Goal: Task Accomplishment & Management: Manage account settings

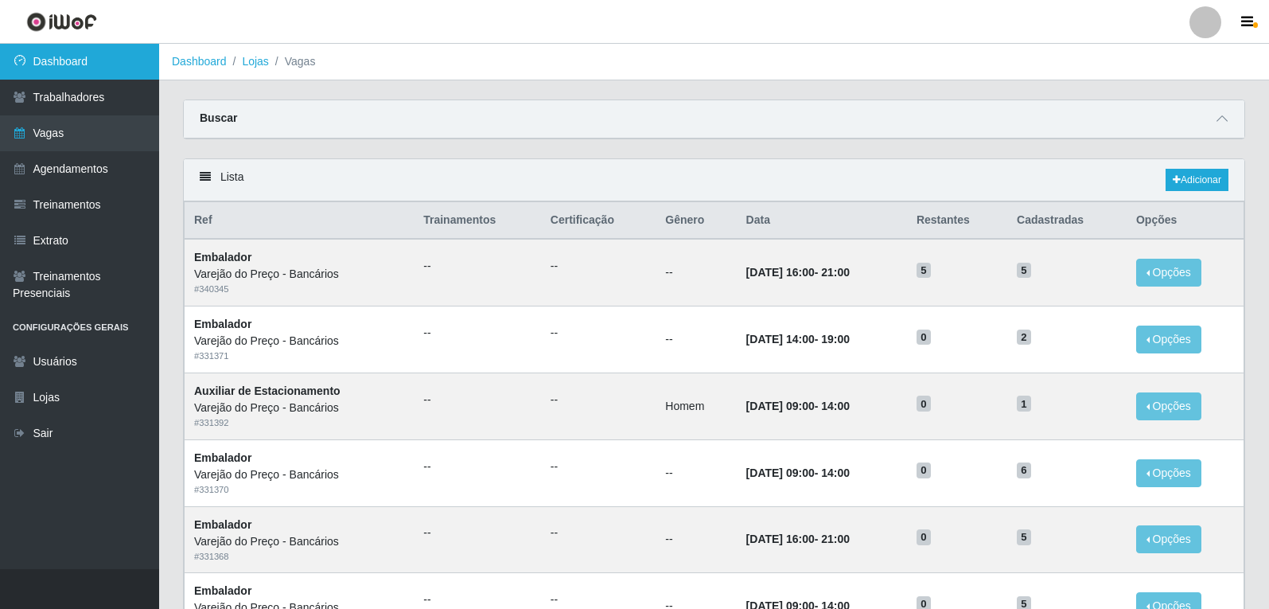
click at [85, 63] on link "Dashboard" at bounding box center [79, 62] width 159 height 36
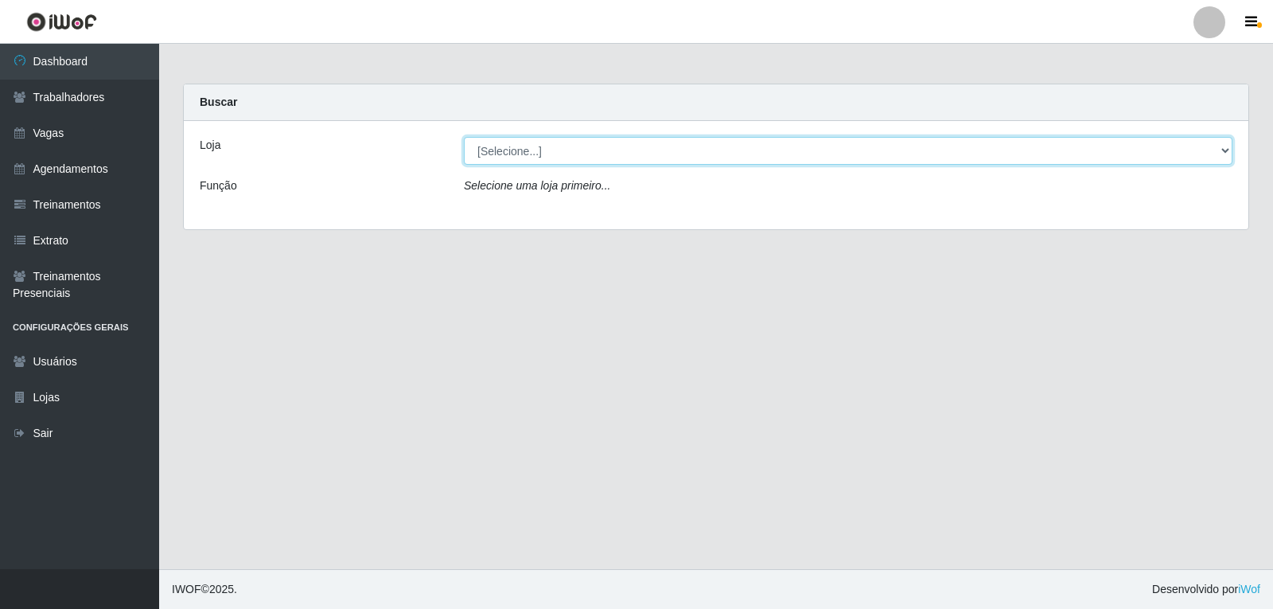
click at [484, 152] on select "[Selecione...] Varejão do Preço - Bancários" at bounding box center [848, 151] width 769 height 28
select select "157"
click at [464, 137] on select "[Selecione...] Varejão do Preço - Bancários" at bounding box center [848, 151] width 769 height 28
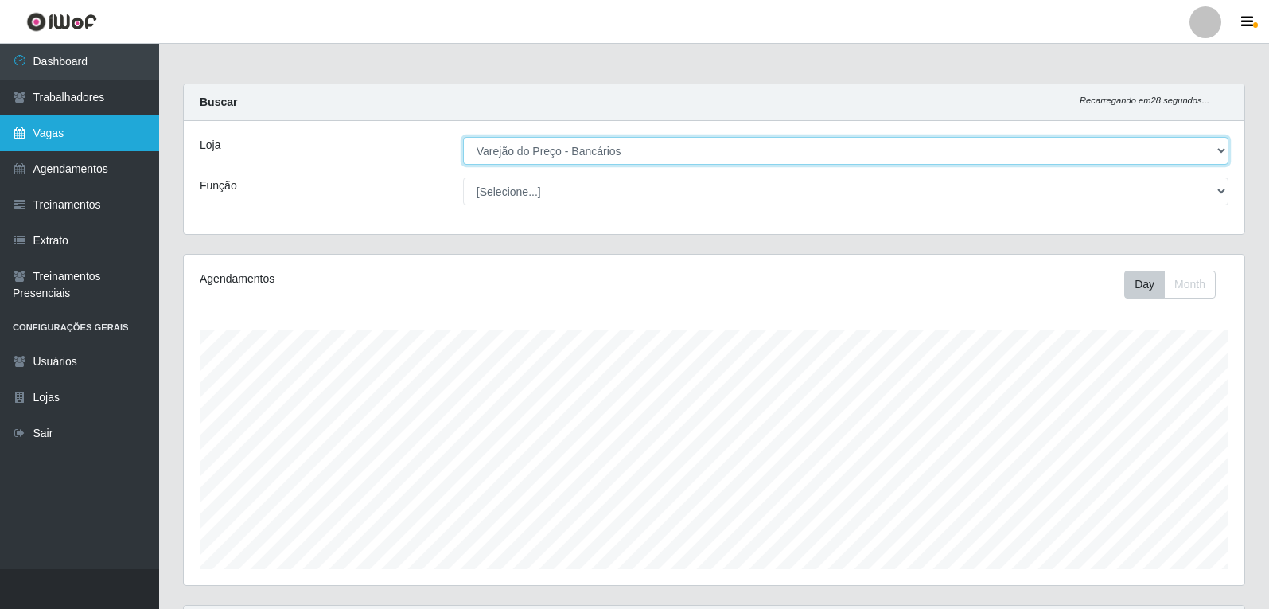
scroll to position [330, 1061]
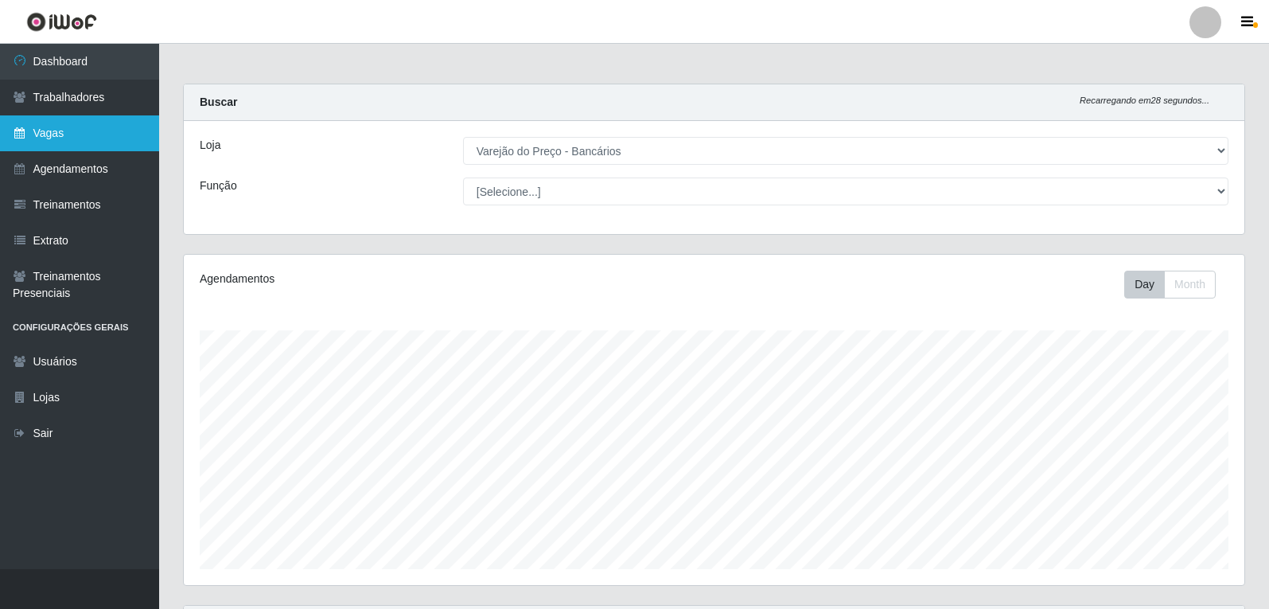
click at [115, 133] on link "Vagas" at bounding box center [79, 133] width 159 height 36
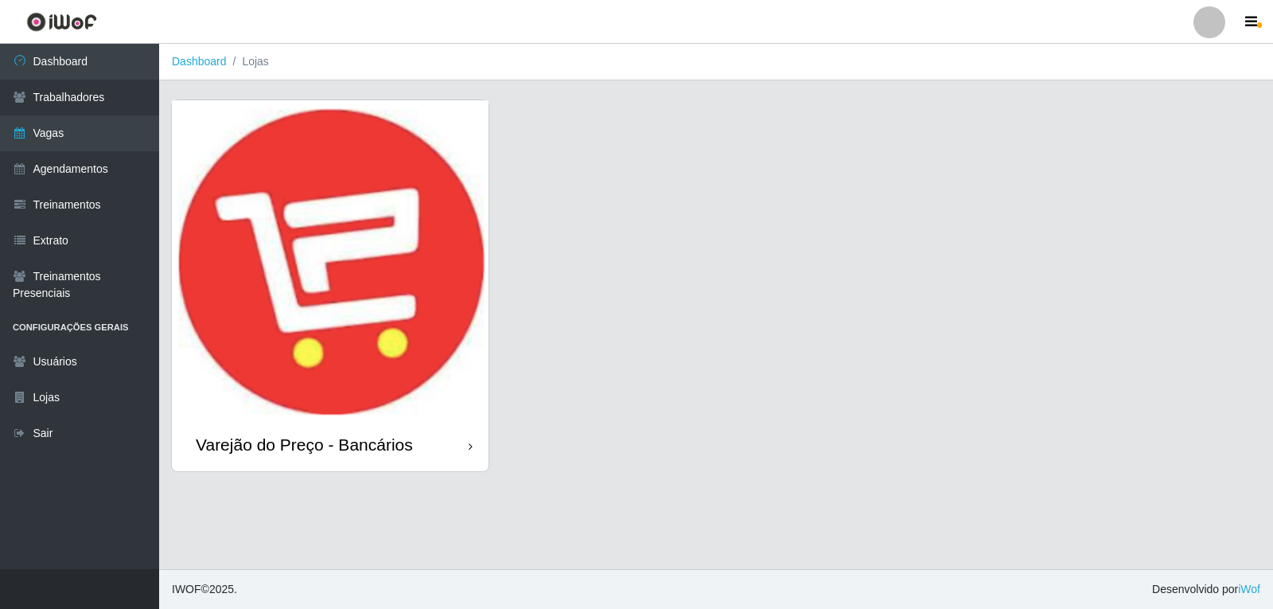
click at [407, 157] on img at bounding box center [330, 259] width 317 height 318
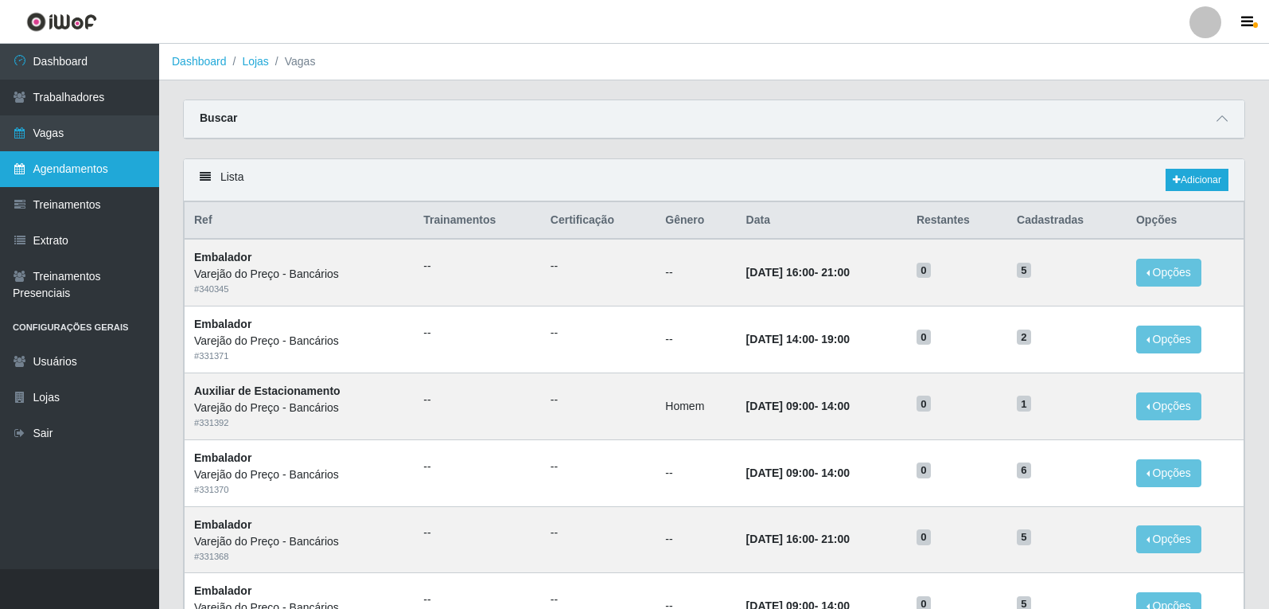
click at [91, 172] on link "Agendamentos" at bounding box center [79, 169] width 159 height 36
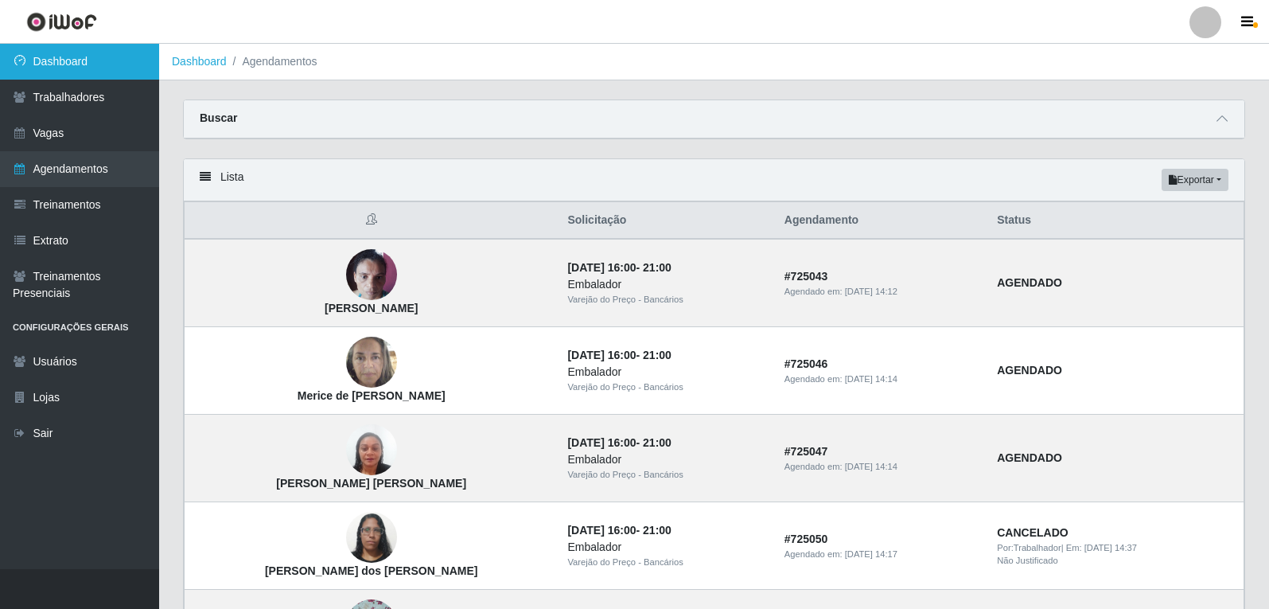
click at [110, 60] on link "Dashboard" at bounding box center [79, 62] width 159 height 36
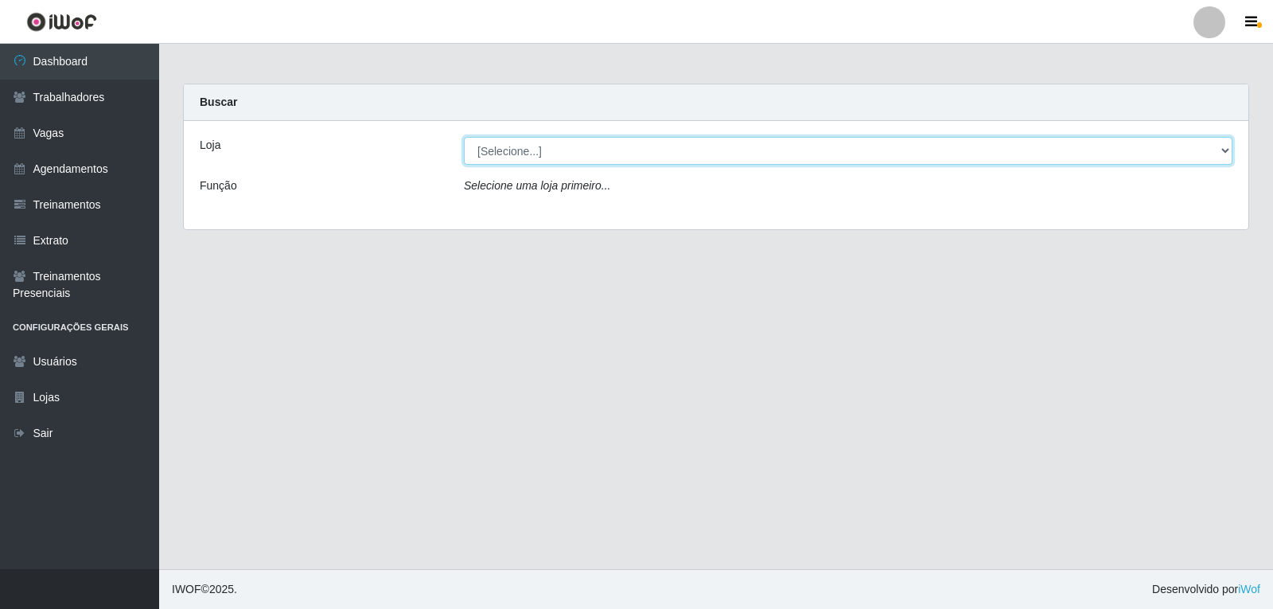
click at [571, 159] on select "[Selecione...] Varejão do Preço - Bancários" at bounding box center [848, 151] width 769 height 28
select select "157"
click at [464, 137] on select "[Selecione...] Varejão do Preço - Bancários" at bounding box center [848, 151] width 769 height 28
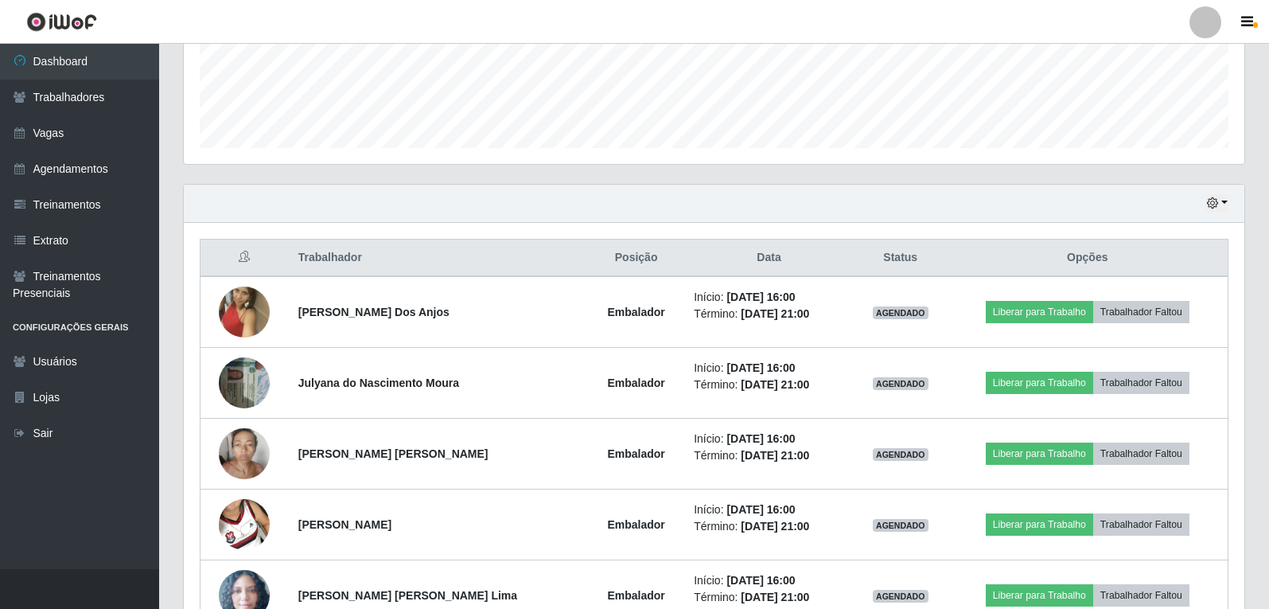
scroll to position [439, 0]
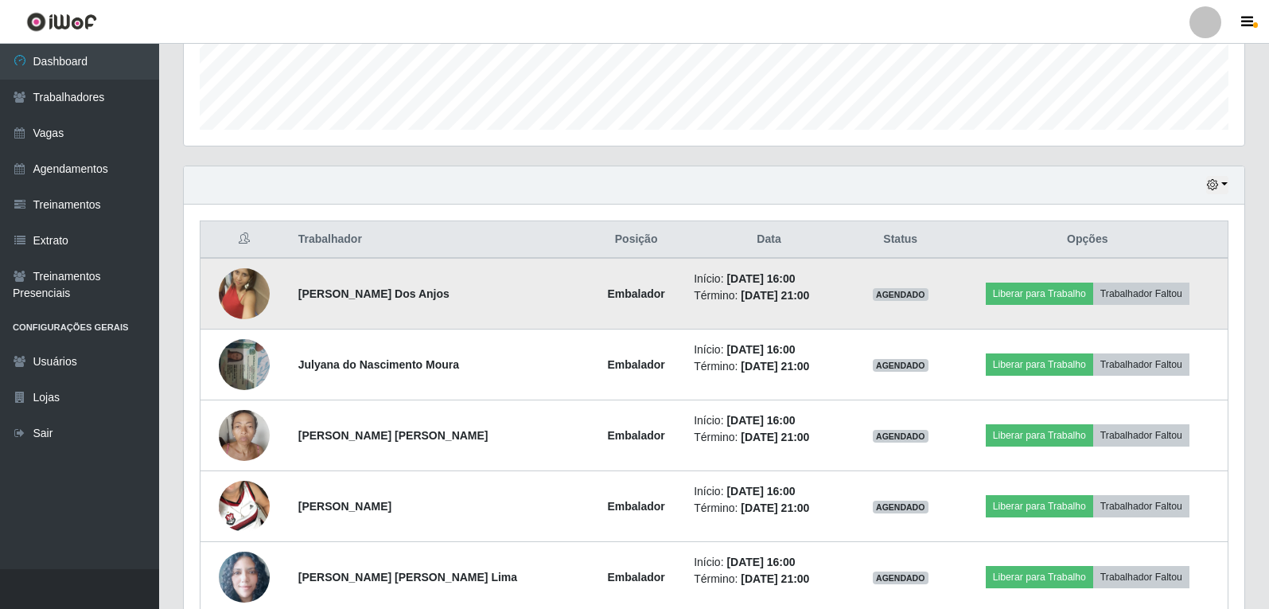
click at [1016, 307] on td "Liberar para Trabalho Trabalhador Faltou" at bounding box center [1088, 294] width 281 height 72
click at [1016, 301] on button "Liberar para Trabalho" at bounding box center [1039, 294] width 107 height 22
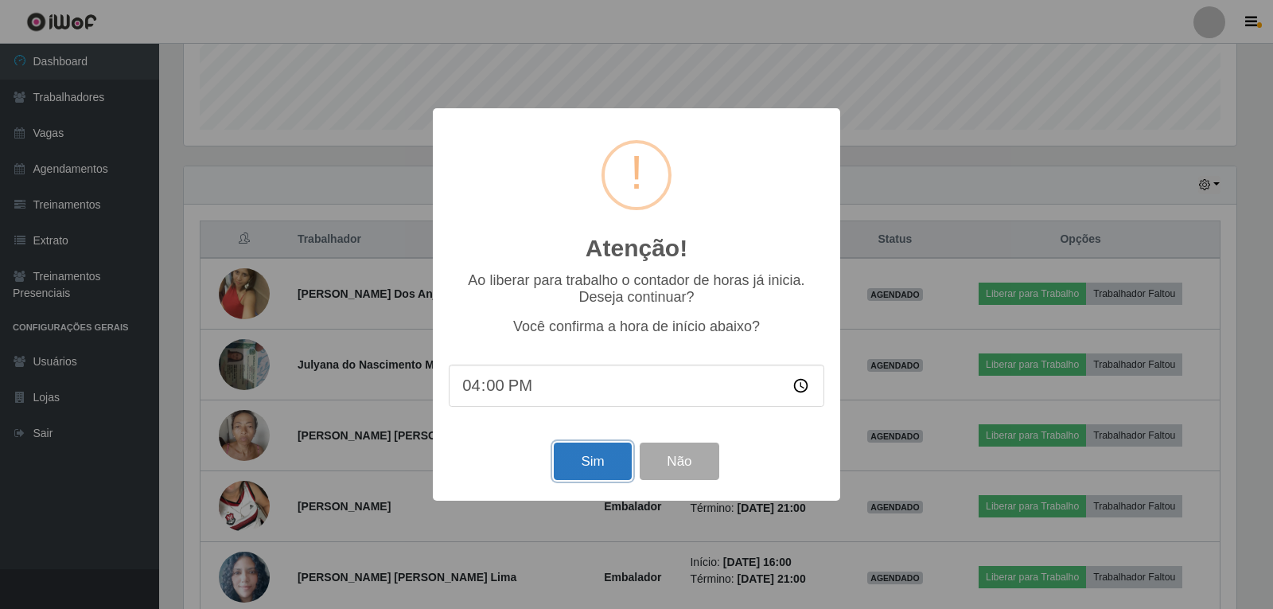
click at [589, 470] on button "Sim" at bounding box center [592, 460] width 77 height 37
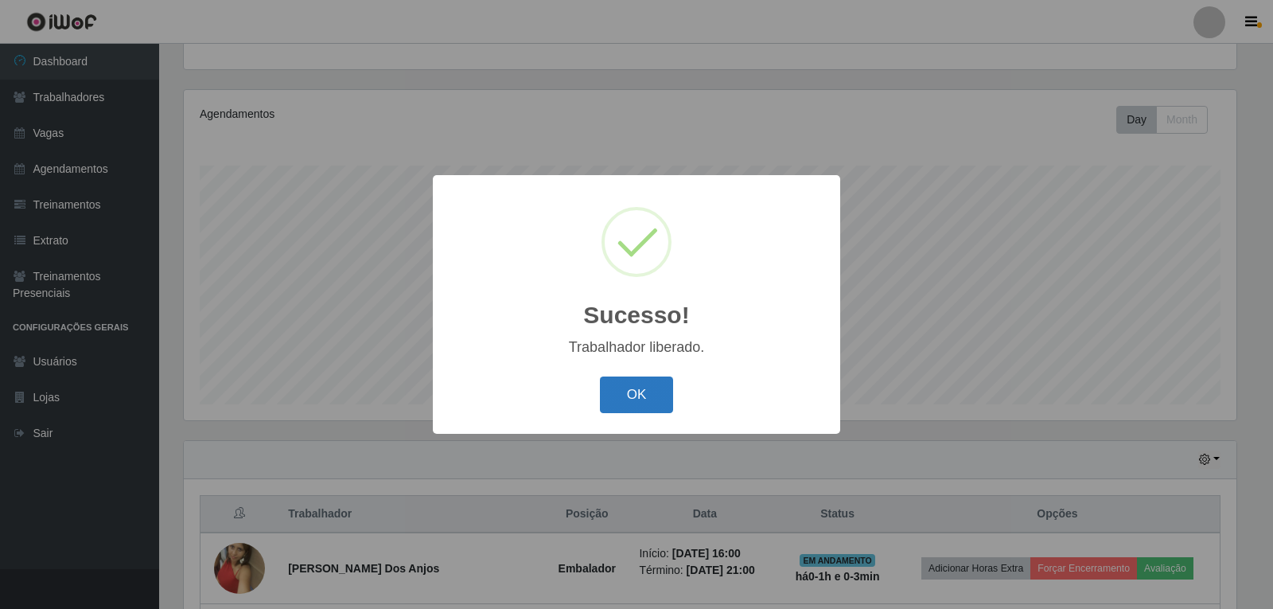
click at [645, 388] on button "OK" at bounding box center [637, 394] width 74 height 37
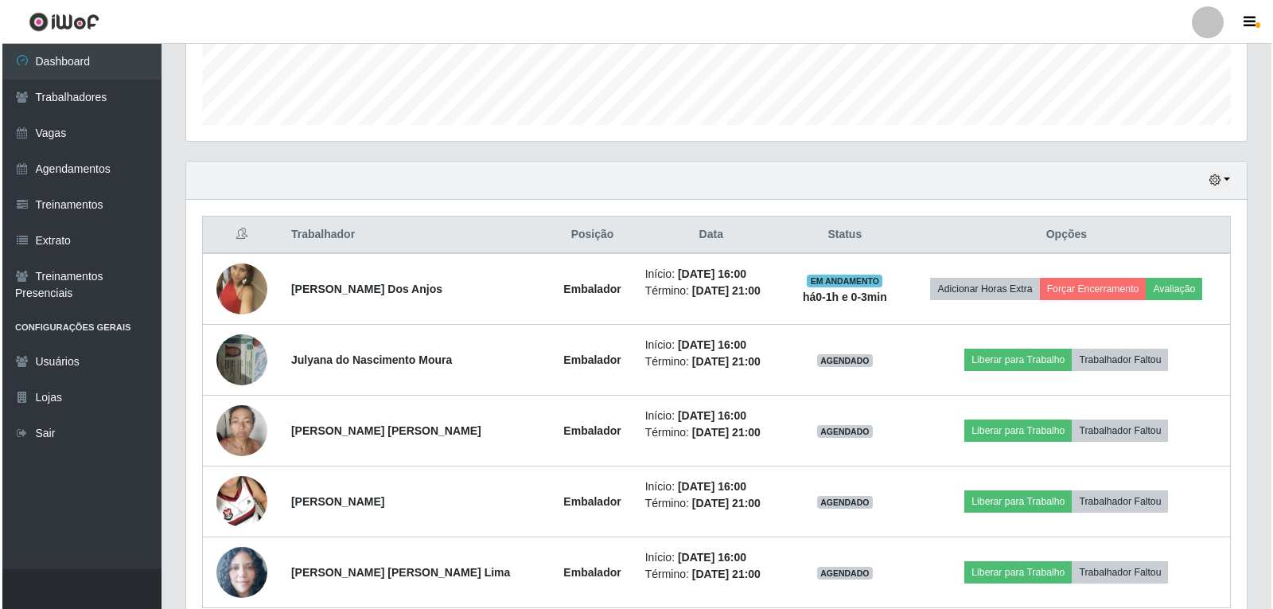
scroll to position [483, 0]
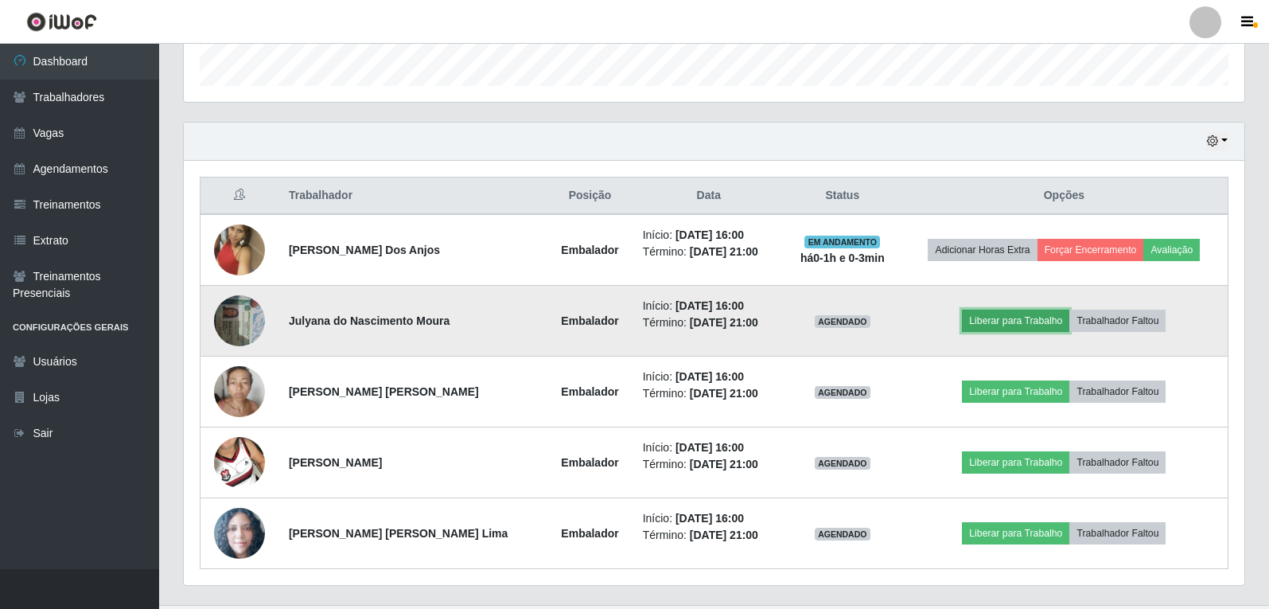
click at [1039, 328] on button "Liberar para Trabalho" at bounding box center [1015, 321] width 107 height 22
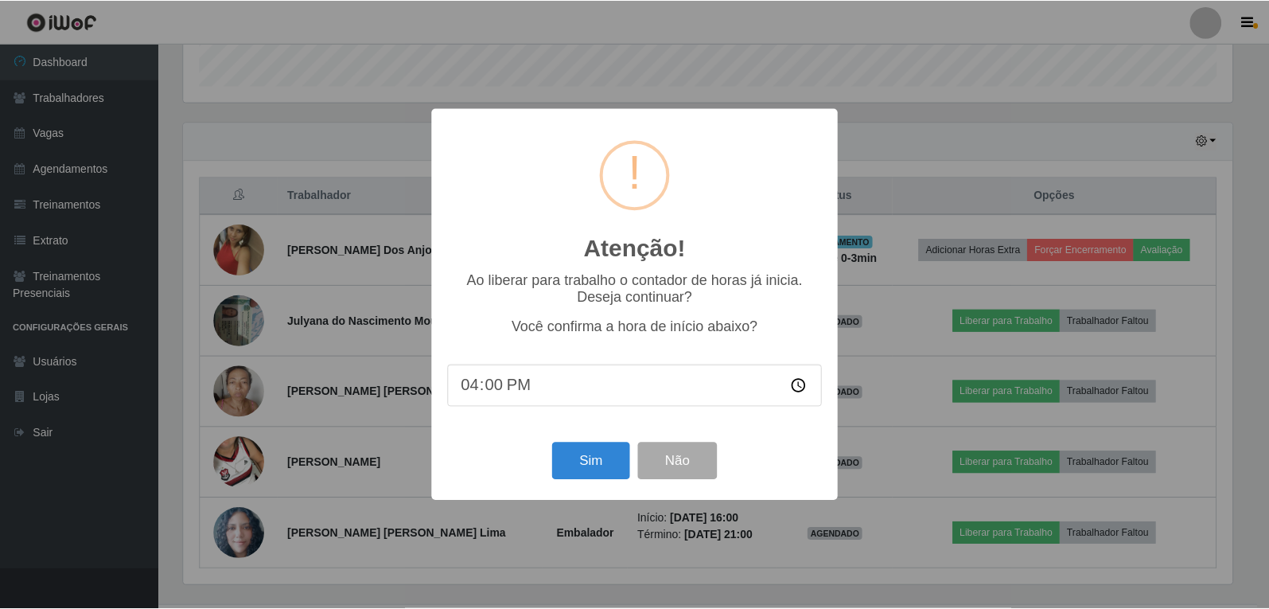
scroll to position [330, 1053]
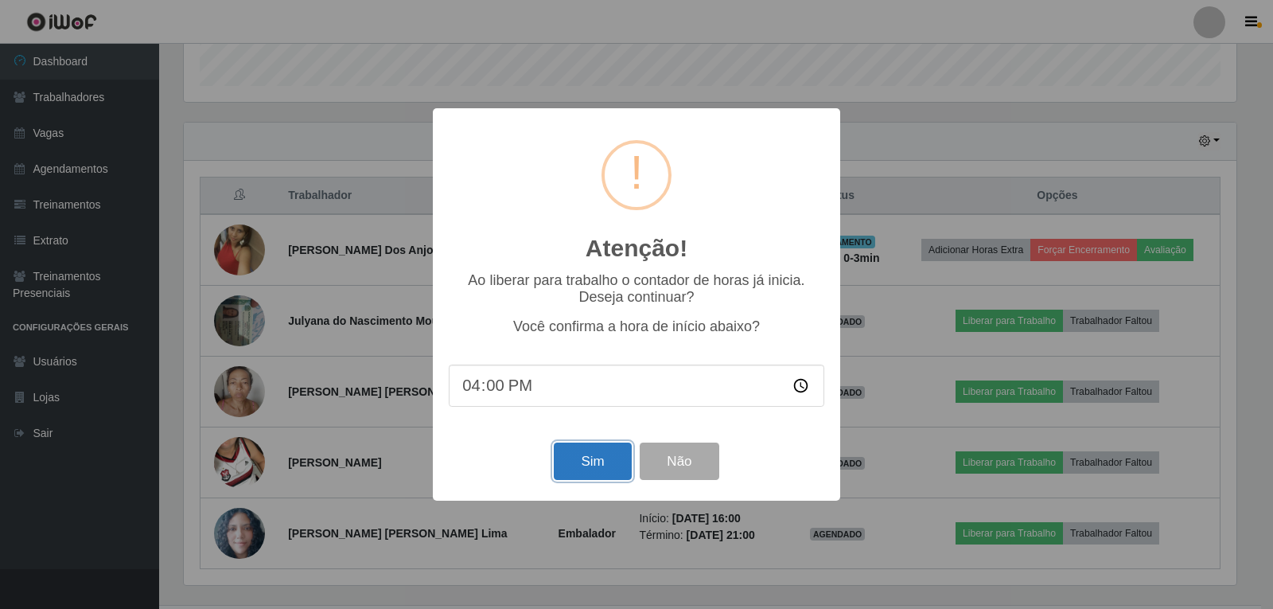
click at [584, 462] on button "Sim" at bounding box center [592, 460] width 77 height 37
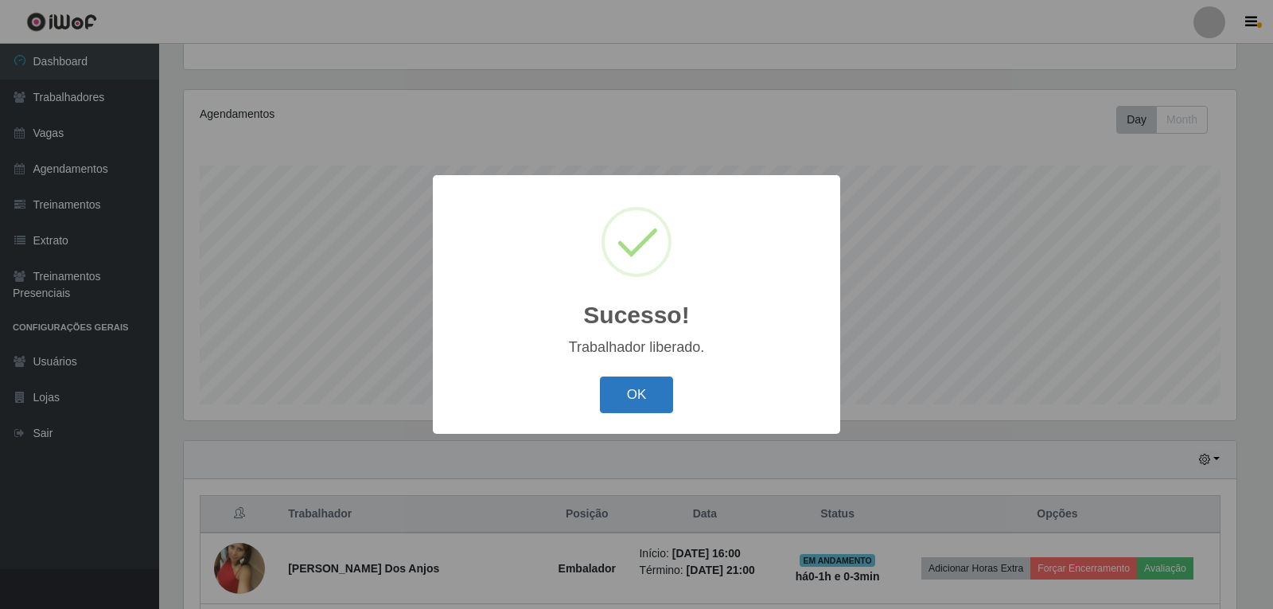
click at [629, 399] on button "OK" at bounding box center [637, 394] width 74 height 37
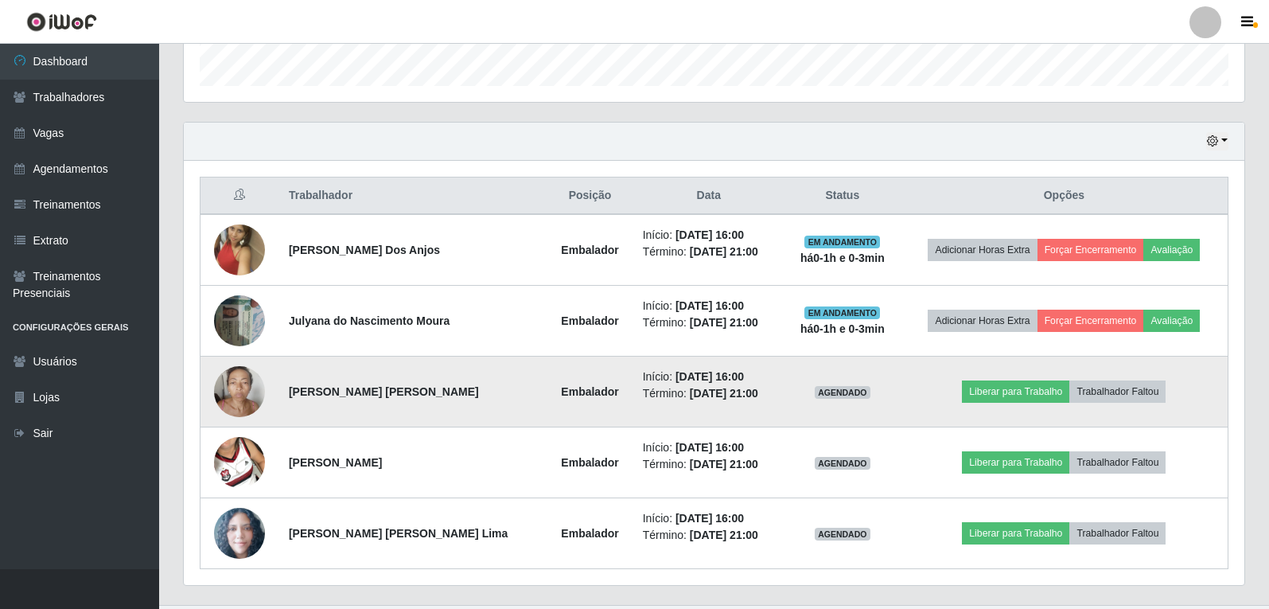
scroll to position [519, 0]
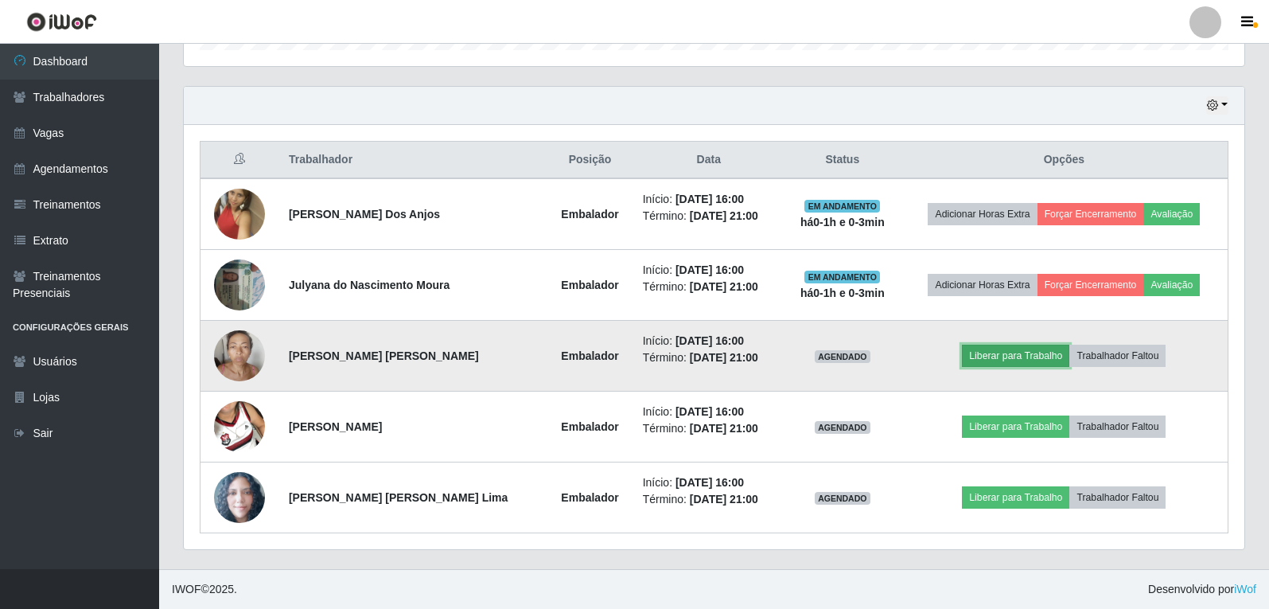
click at [980, 357] on button "Liberar para Trabalho" at bounding box center [1015, 356] width 107 height 22
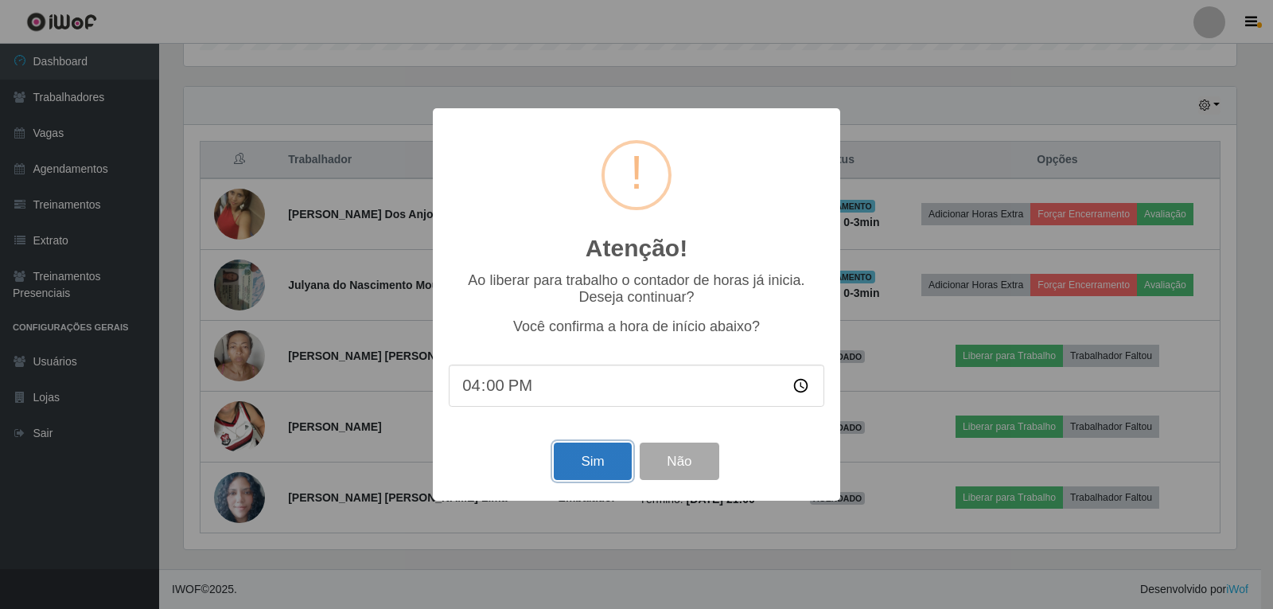
click at [588, 473] on button "Sim" at bounding box center [592, 460] width 77 height 37
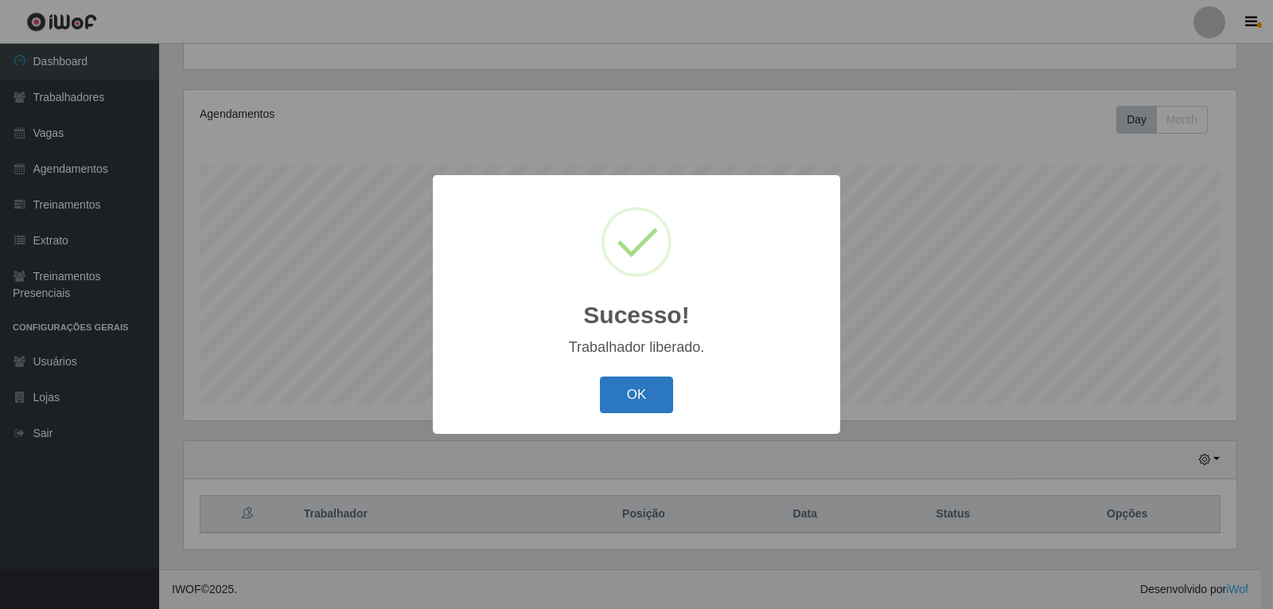
click at [633, 400] on button "OK" at bounding box center [637, 394] width 74 height 37
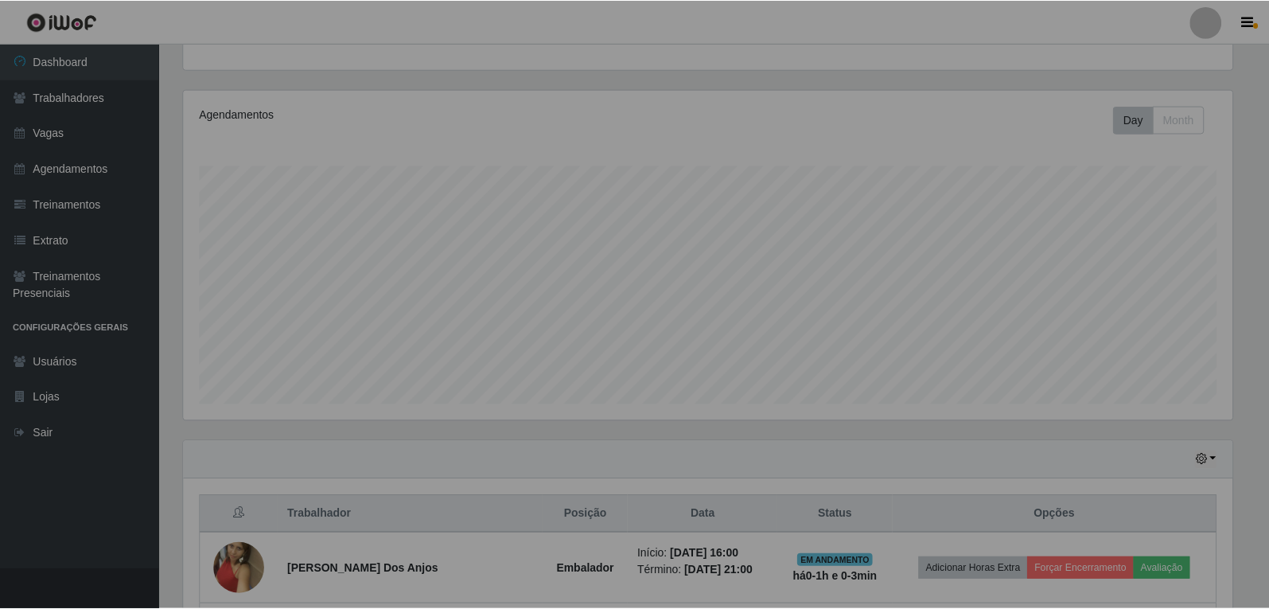
scroll to position [0, 0]
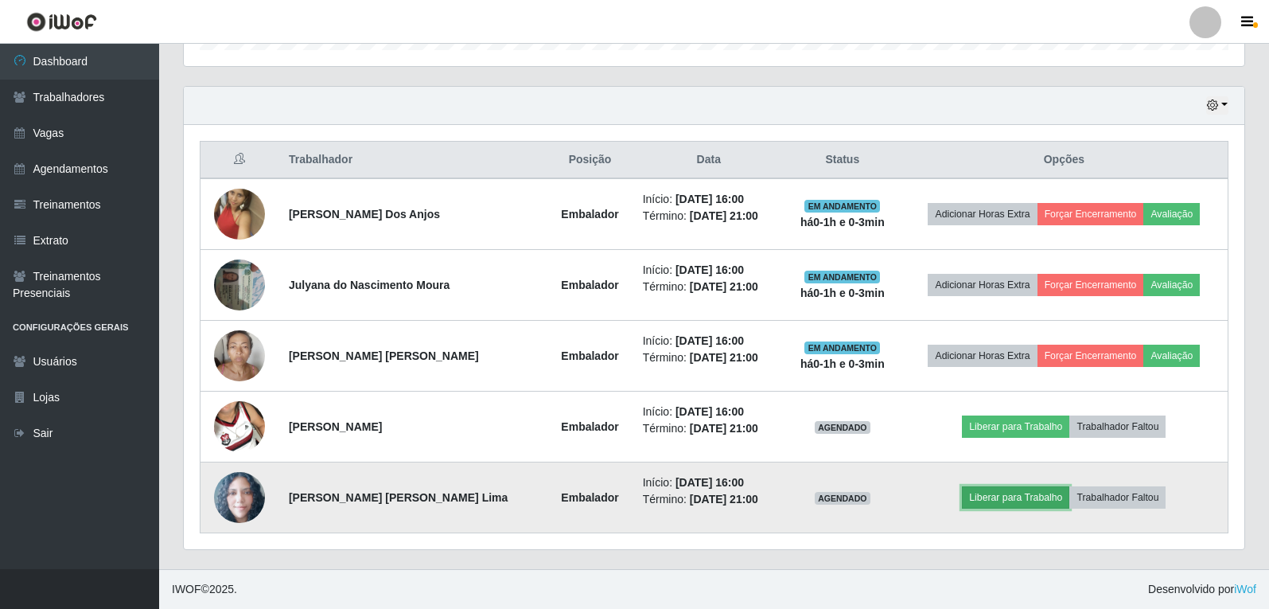
click at [997, 500] on button "Liberar para Trabalho" at bounding box center [1015, 497] width 107 height 22
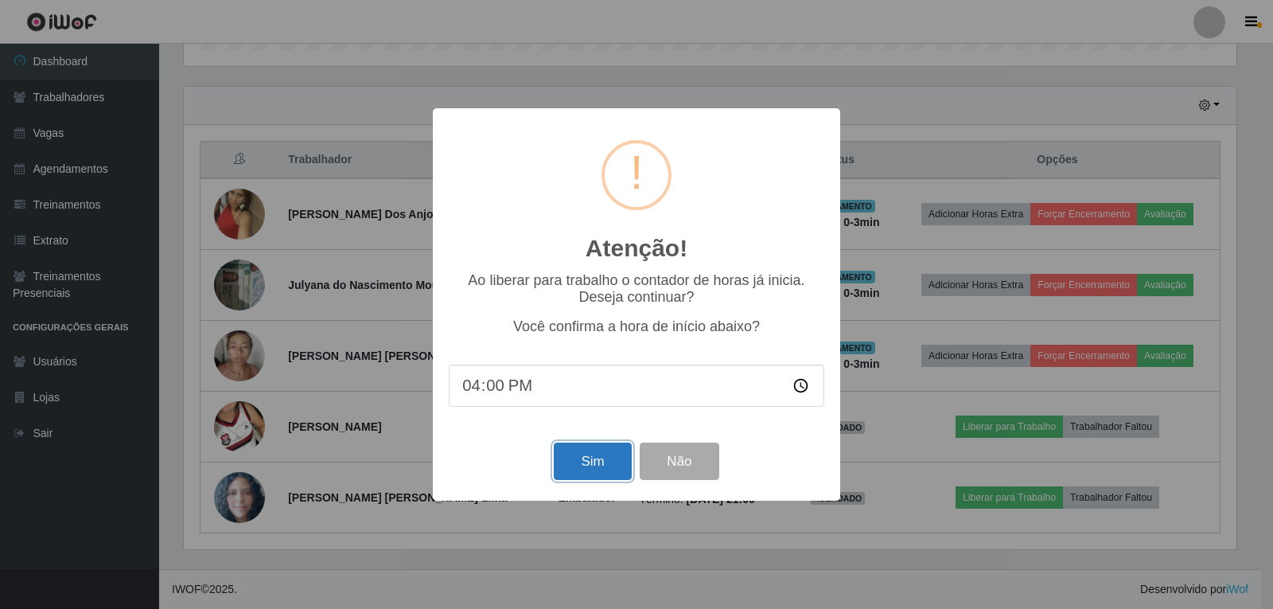
click at [599, 475] on button "Sim" at bounding box center [592, 460] width 77 height 37
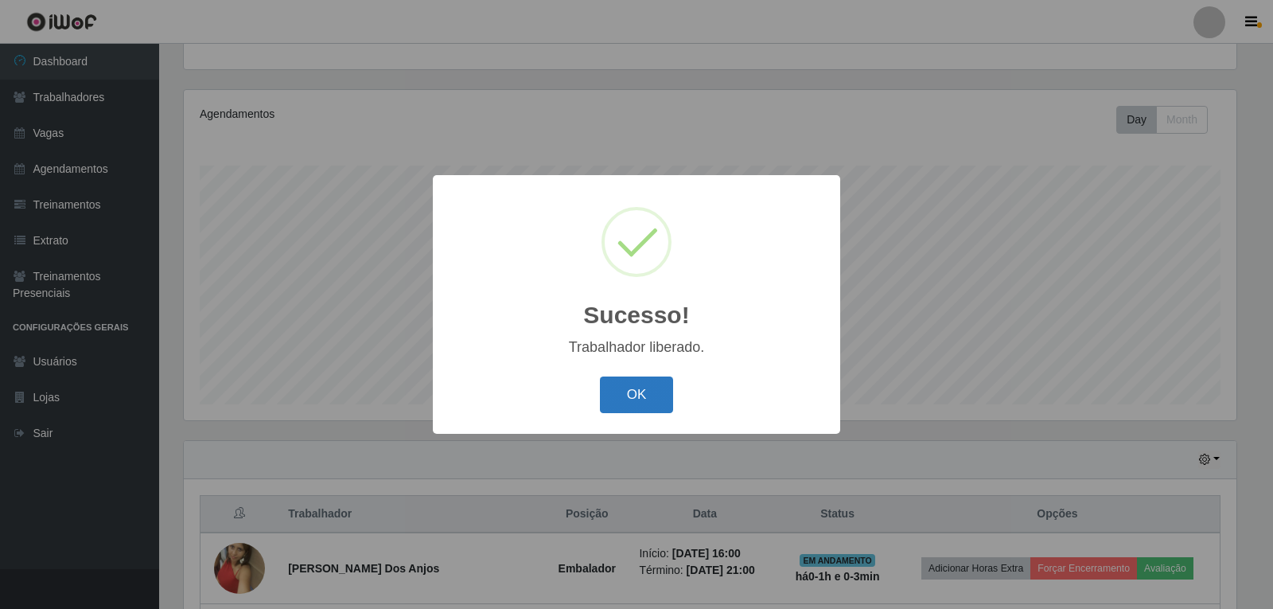
click at [644, 386] on button "OK" at bounding box center [637, 394] width 74 height 37
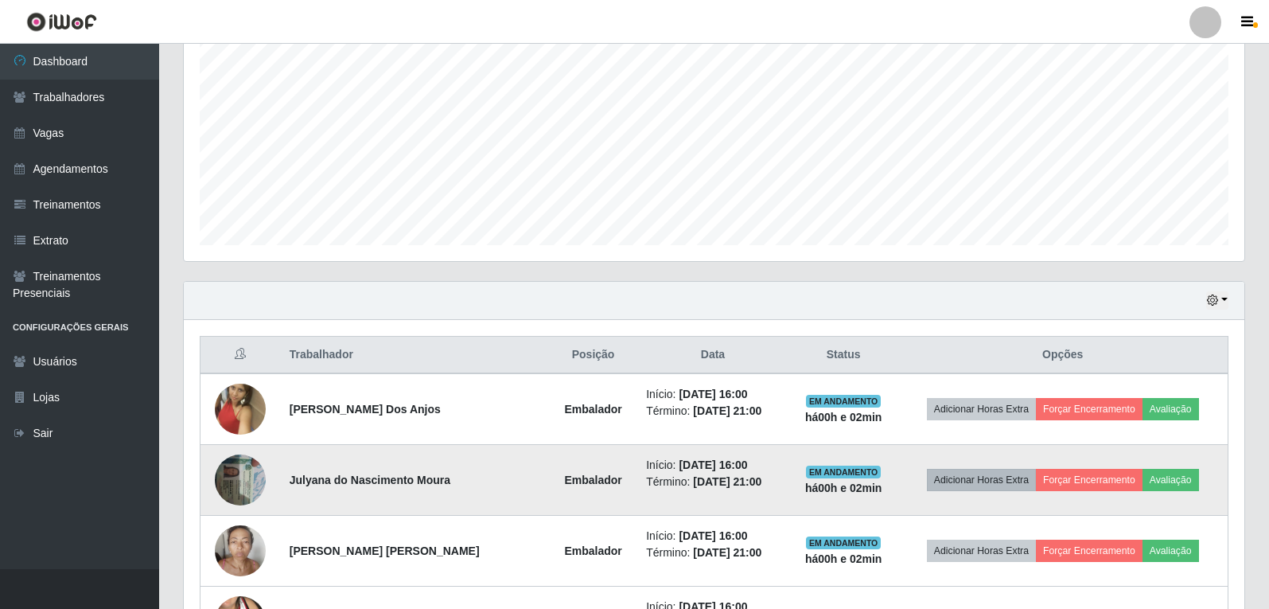
scroll to position [403, 0]
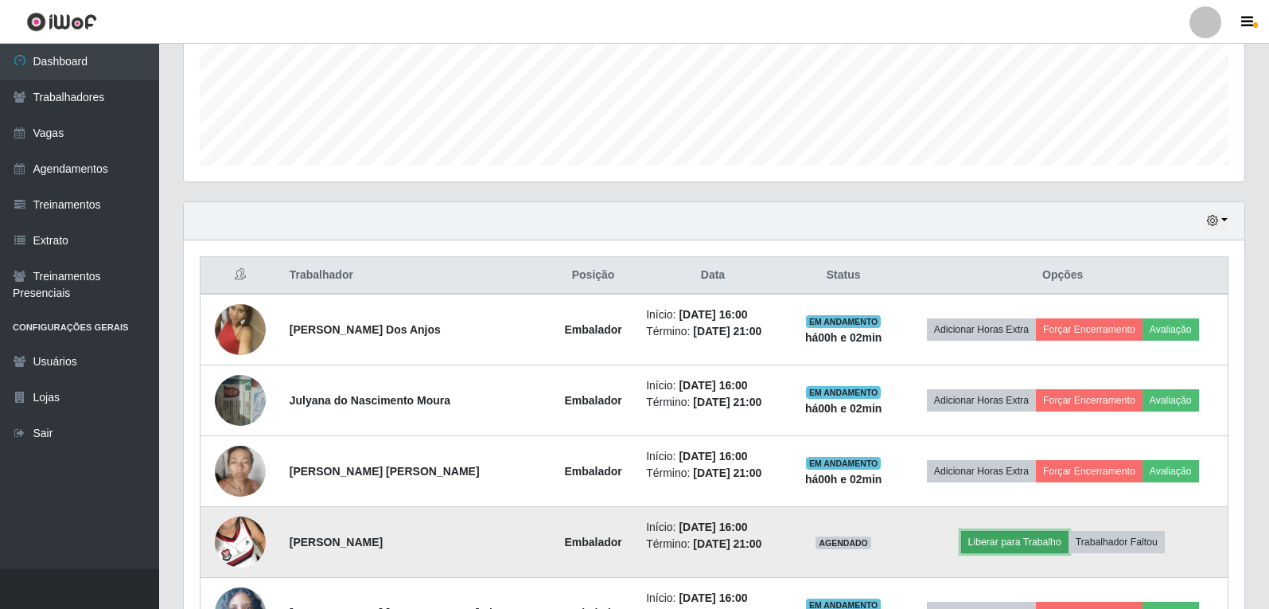
click at [1054, 541] on button "Liberar para Trabalho" at bounding box center [1014, 542] width 107 height 22
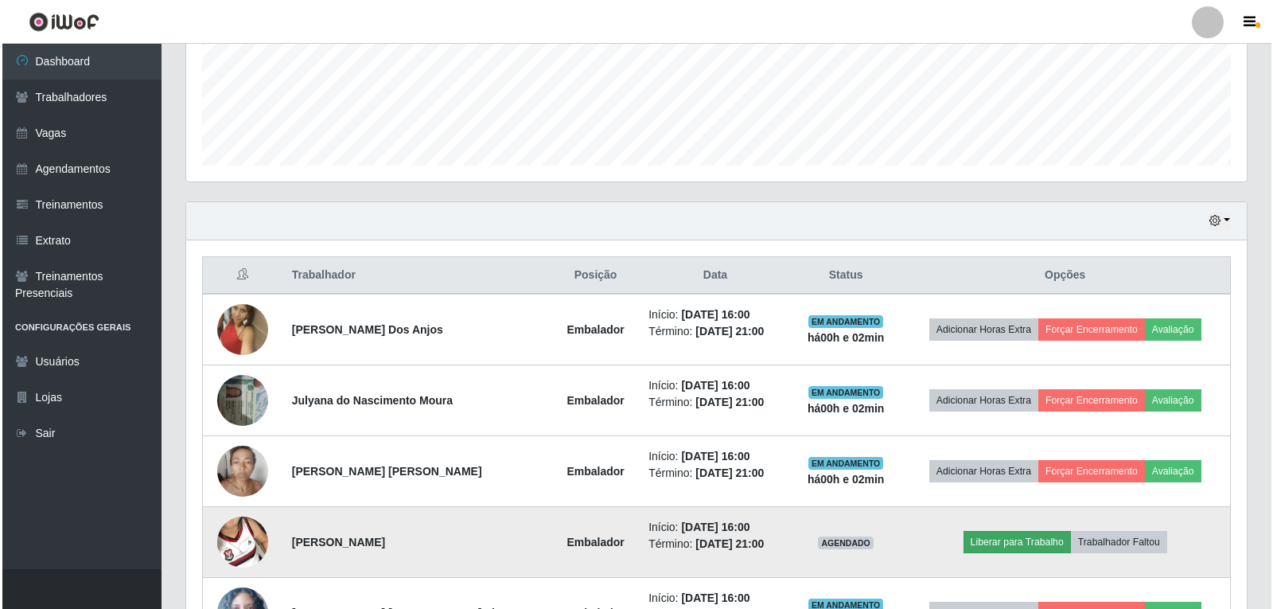
scroll to position [330, 1053]
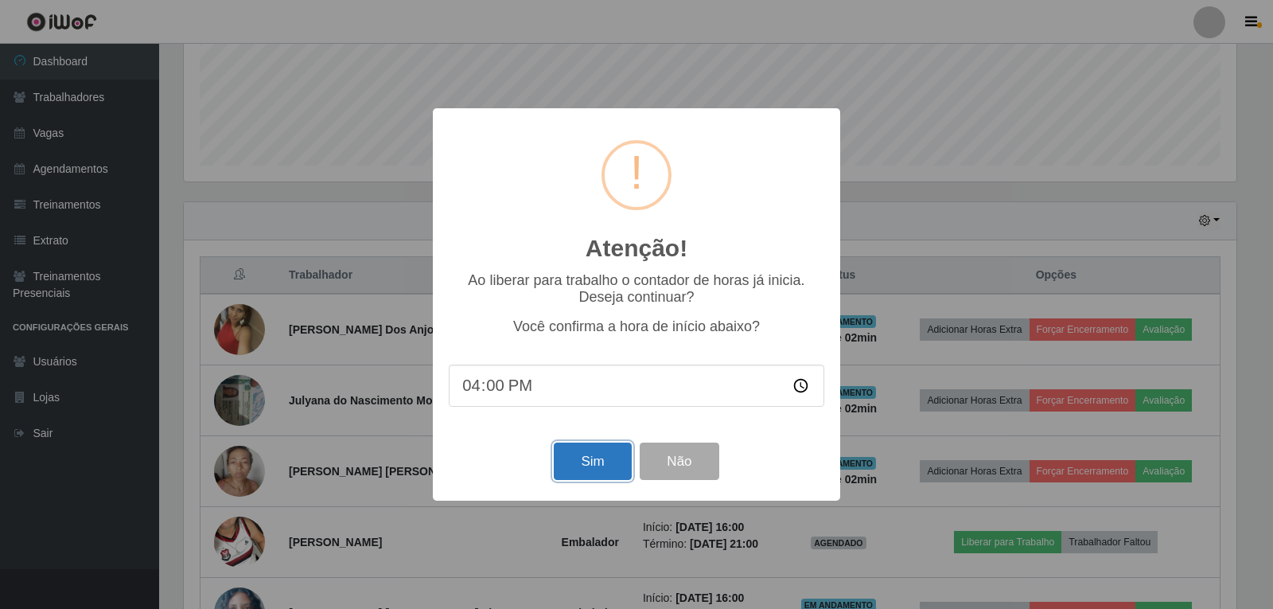
click at [596, 472] on button "Sim" at bounding box center [592, 460] width 77 height 37
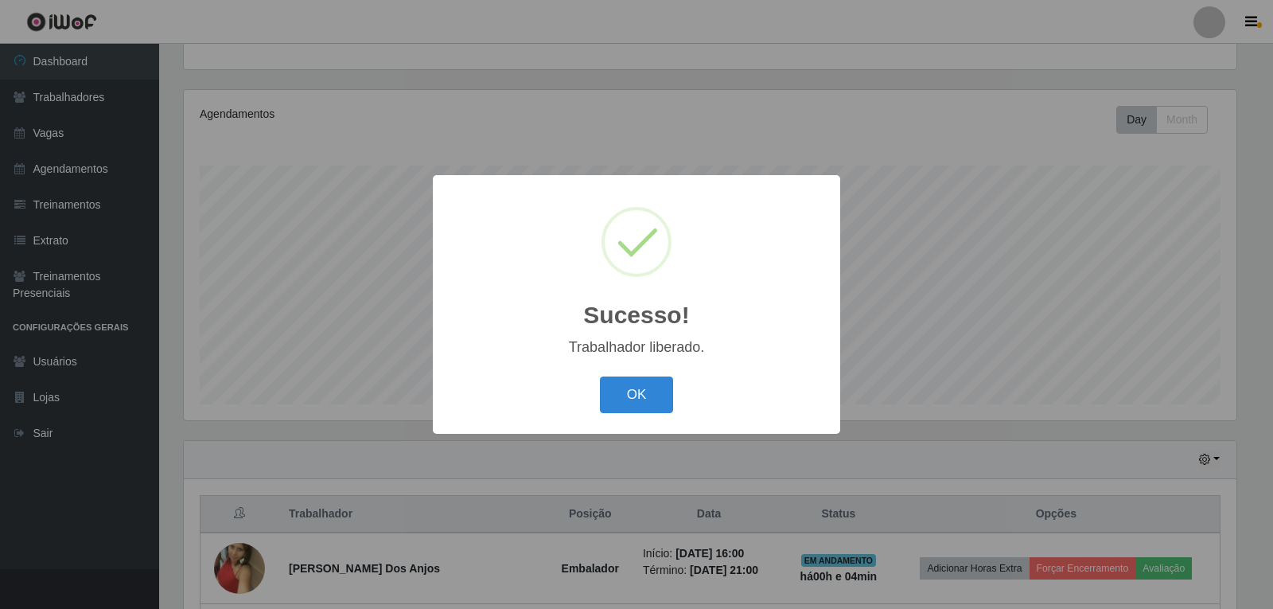
click at [600, 376] on button "OK" at bounding box center [637, 394] width 74 height 37
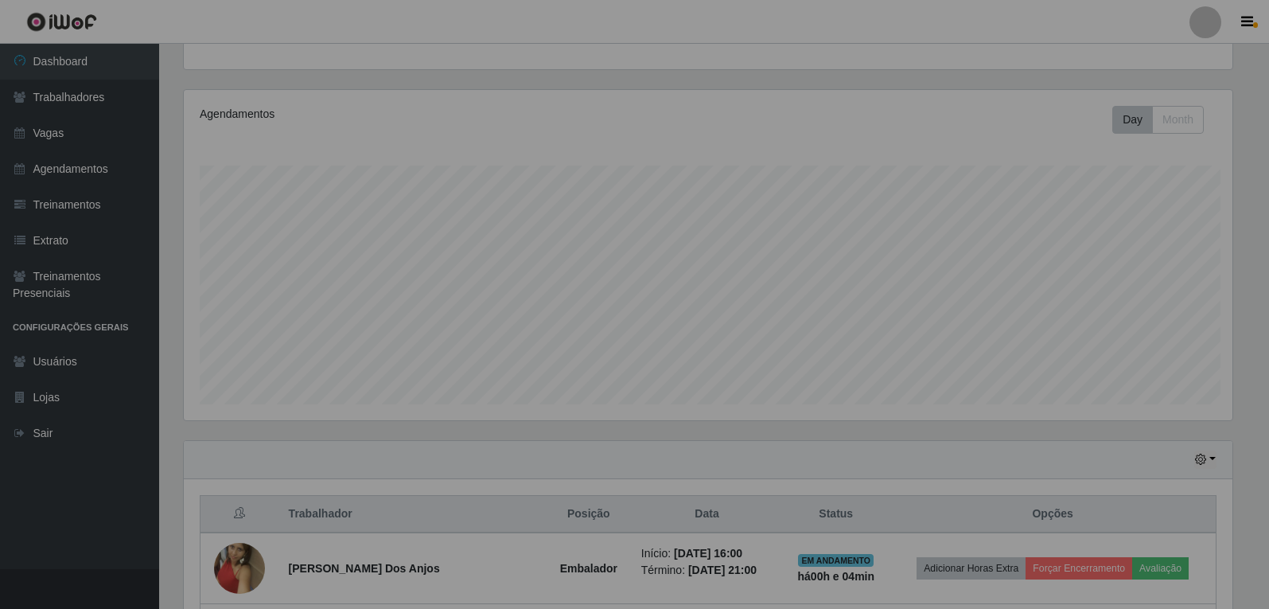
scroll to position [330, 1061]
